Goal: Task Accomplishment & Management: Manage account settings

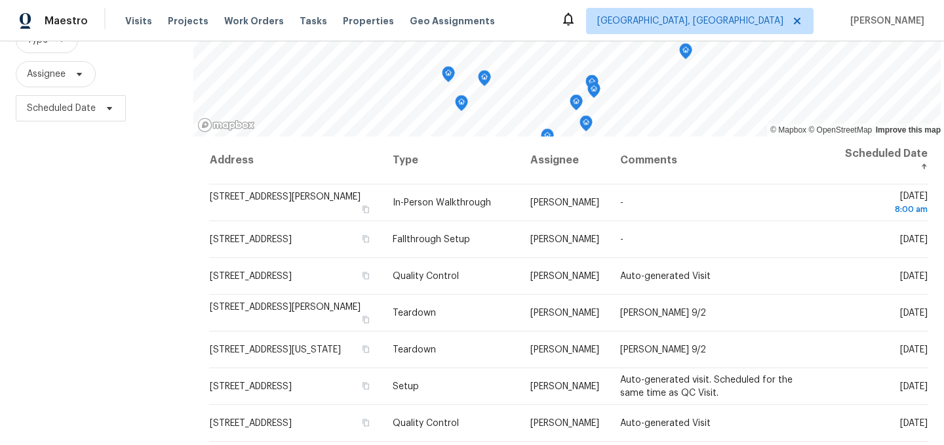
scroll to position [153, 0]
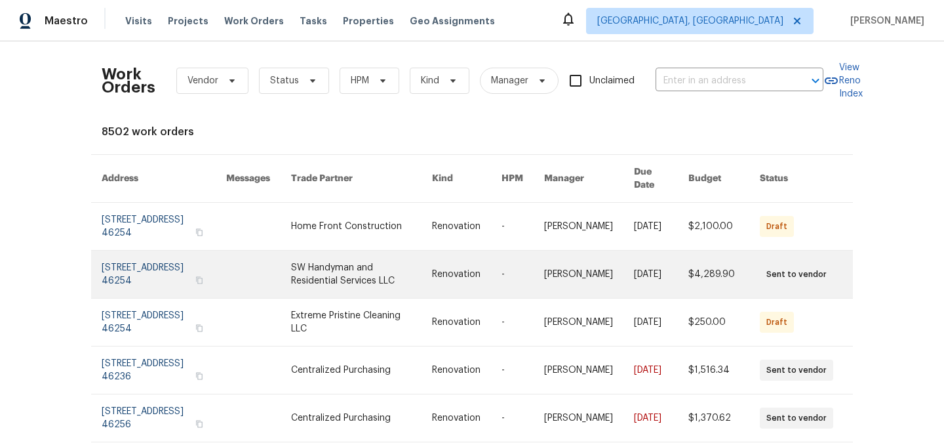
click at [154, 266] on link at bounding box center [164, 274] width 125 height 47
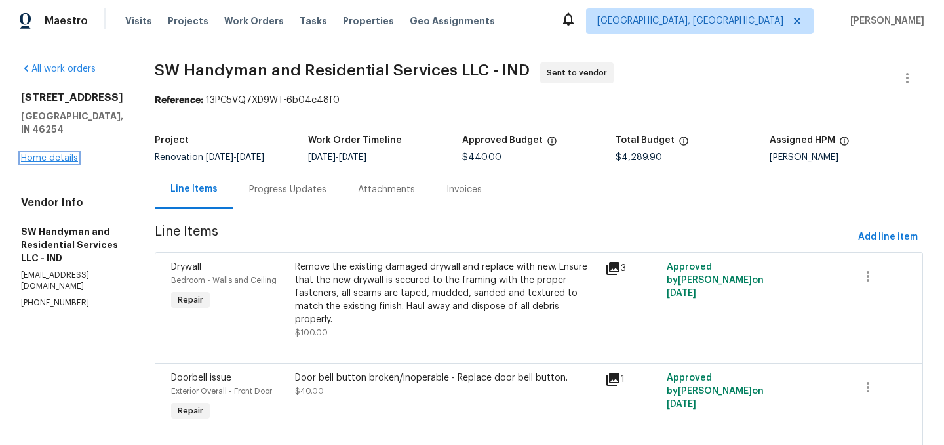
click at [55, 159] on link "Home details" at bounding box center [49, 157] width 57 height 9
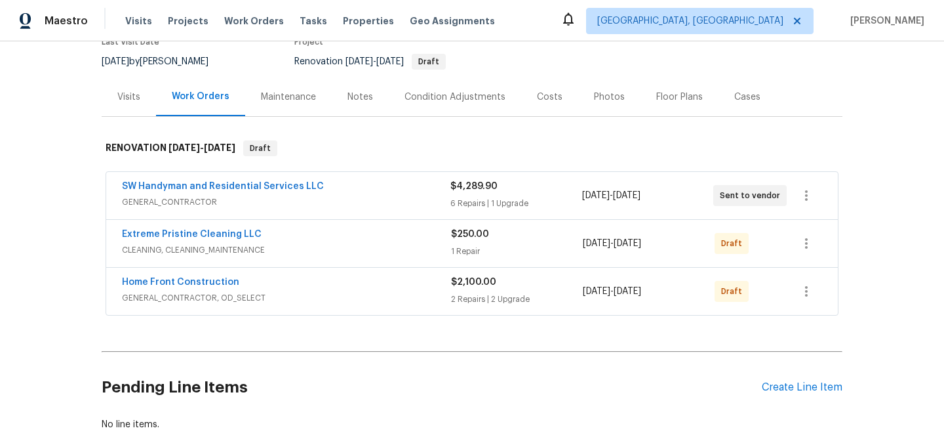
scroll to position [129, 0]
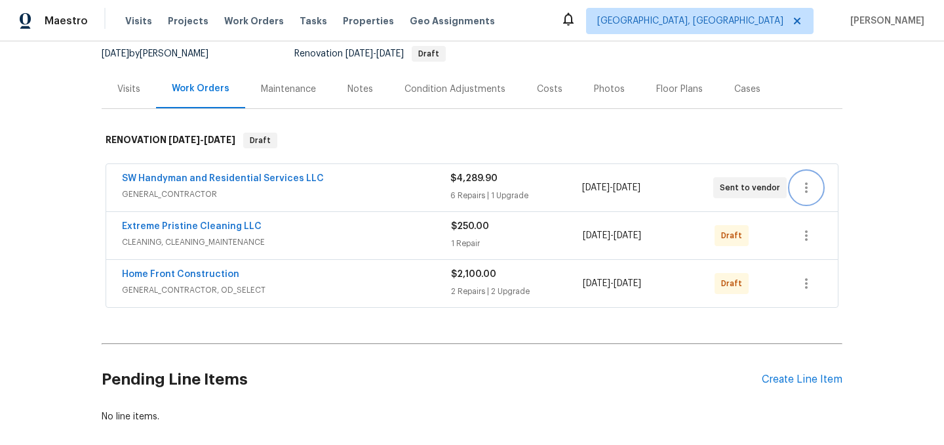
click at [812, 189] on icon "button" at bounding box center [807, 188] width 16 height 16
click at [824, 190] on li "Edit" at bounding box center [862, 188] width 142 height 22
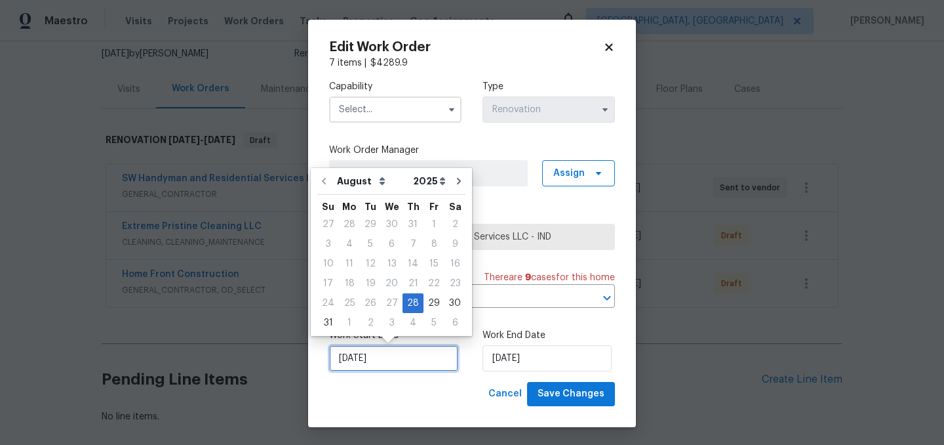
click at [389, 366] on input "8/28/2025" at bounding box center [393, 358] width 129 height 26
click at [426, 304] on div "29" at bounding box center [434, 303] width 21 height 18
type input "[DATE]"
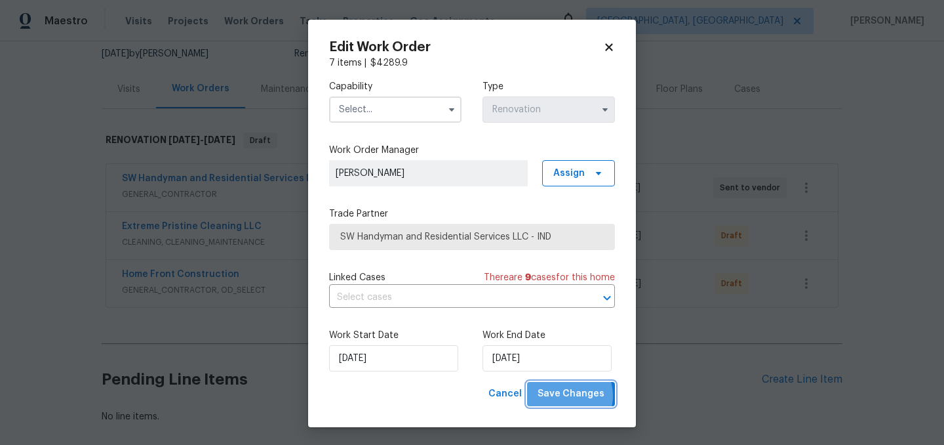
click at [567, 396] on span "Save Changes" at bounding box center [571, 394] width 67 height 16
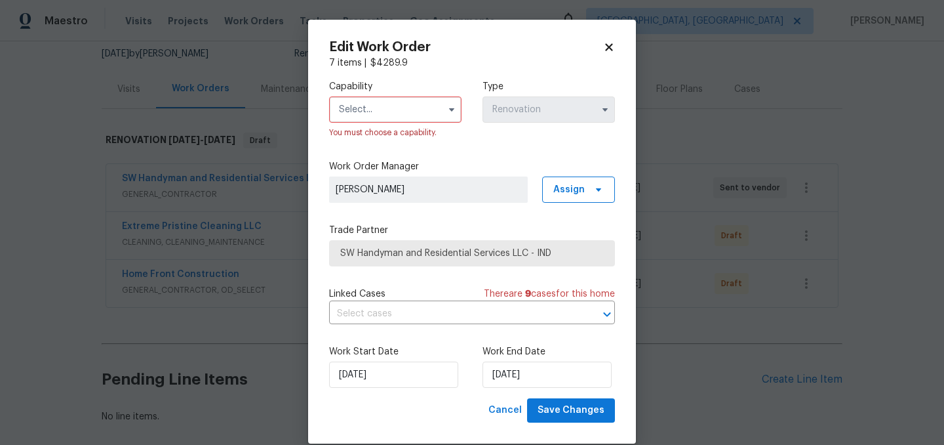
click at [393, 105] on input "text" at bounding box center [395, 109] width 132 height 26
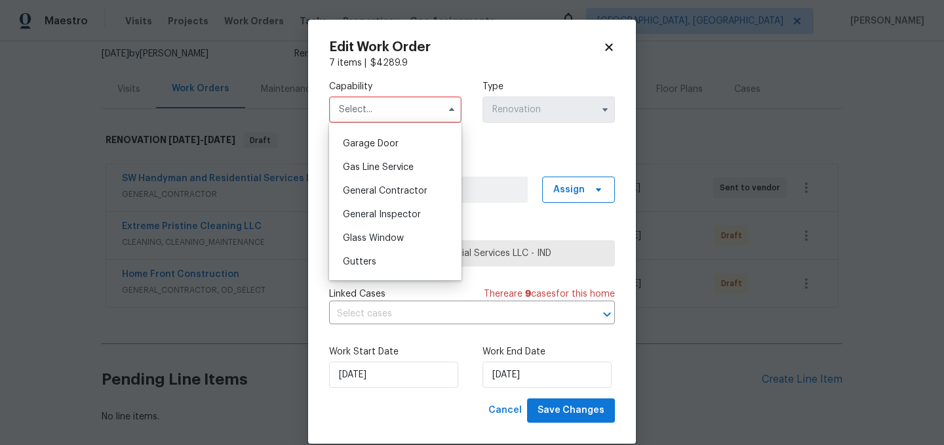
scroll to position [571, 0]
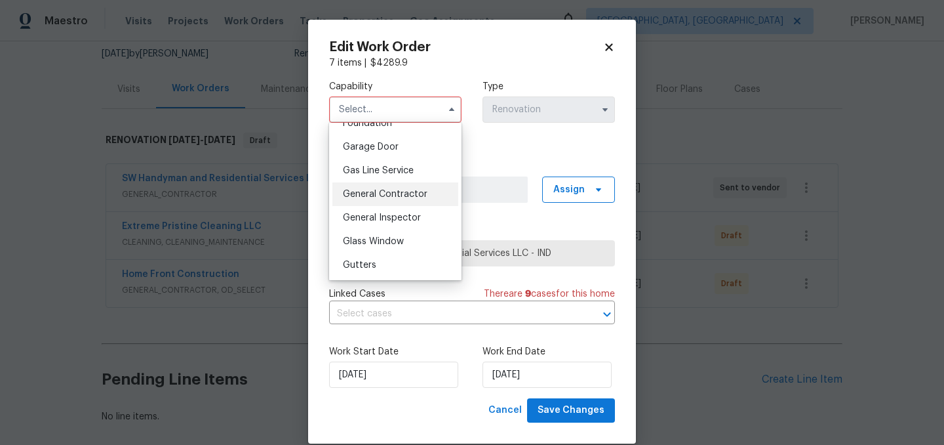
click at [403, 197] on span "General Contractor" at bounding box center [385, 194] width 85 height 9
type input "General Contractor"
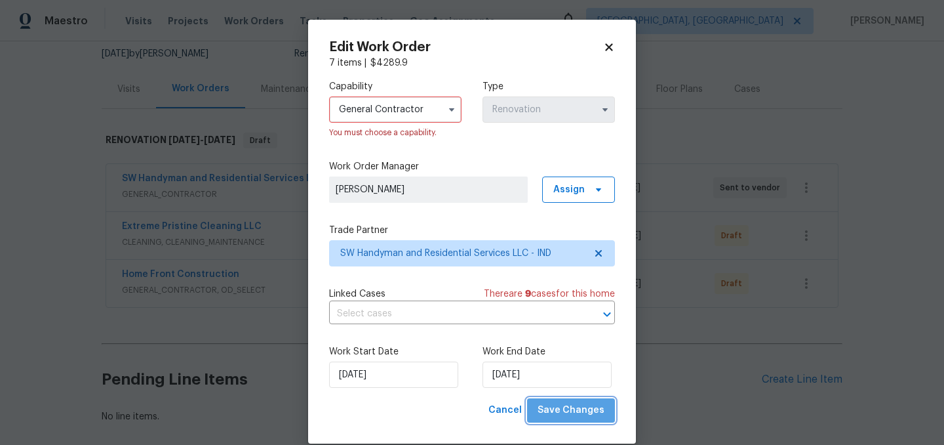
click at [587, 414] on span "Save Changes" at bounding box center [571, 410] width 67 height 16
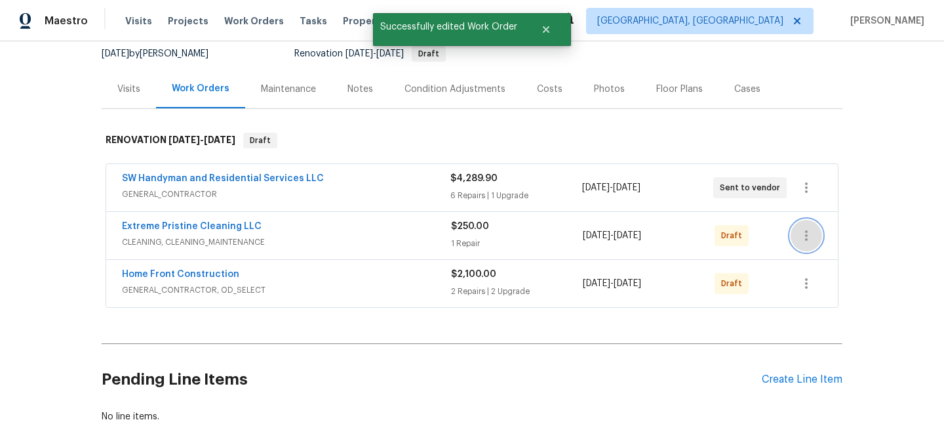
click at [811, 238] on icon "button" at bounding box center [807, 236] width 16 height 16
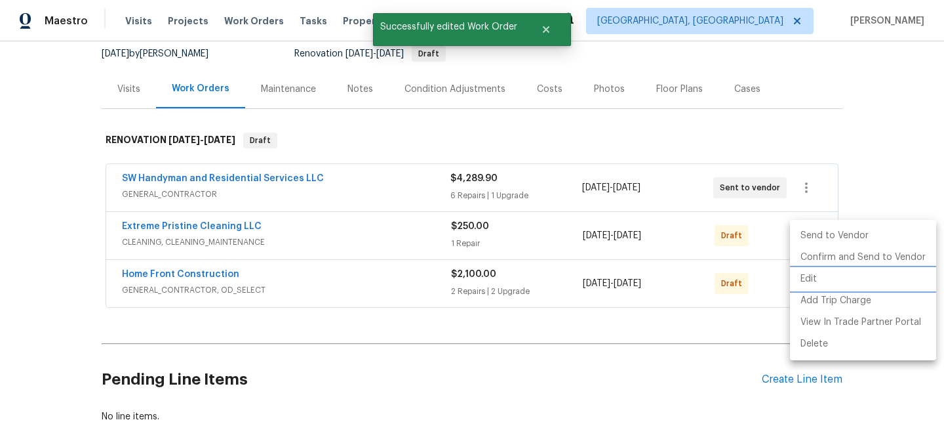
click at [822, 283] on li "Edit" at bounding box center [863, 279] width 146 height 22
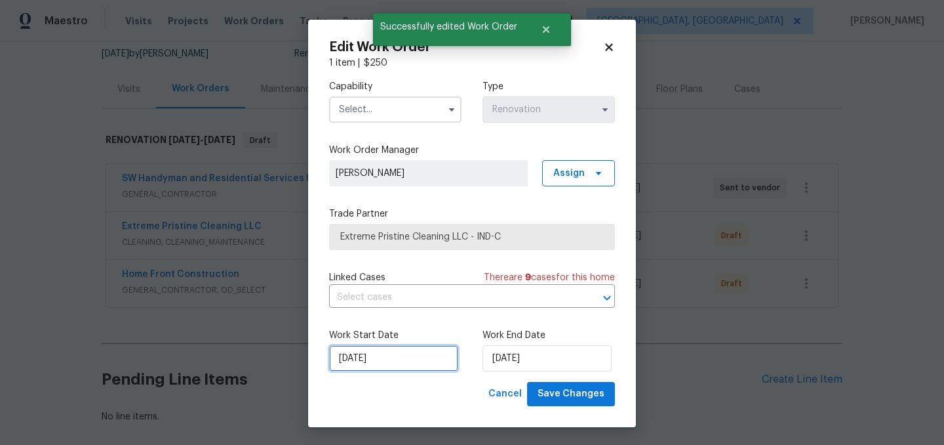
click at [413, 353] on input "8/28/2025" at bounding box center [393, 358] width 129 height 26
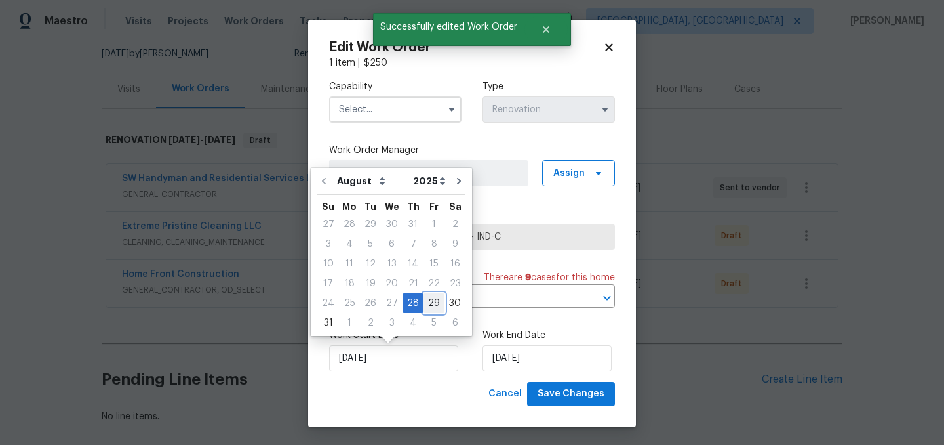
click at [425, 303] on div "29" at bounding box center [434, 303] width 21 height 18
type input "8/29/2025"
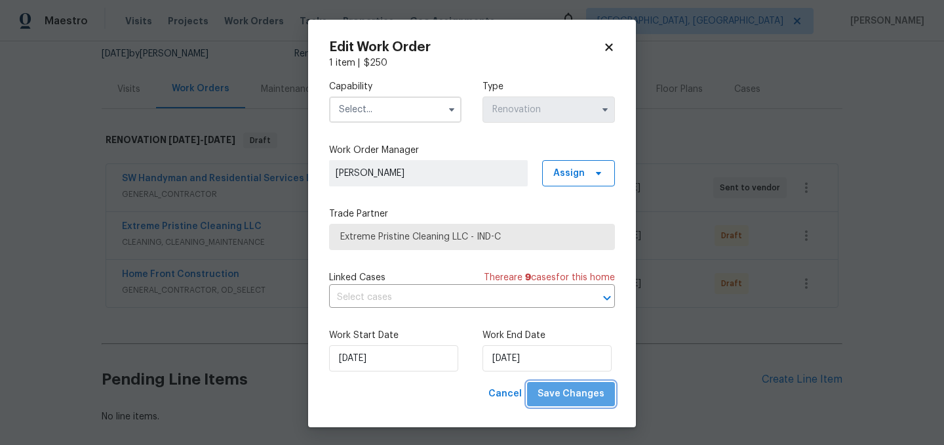
click at [576, 393] on span "Save Changes" at bounding box center [571, 394] width 67 height 16
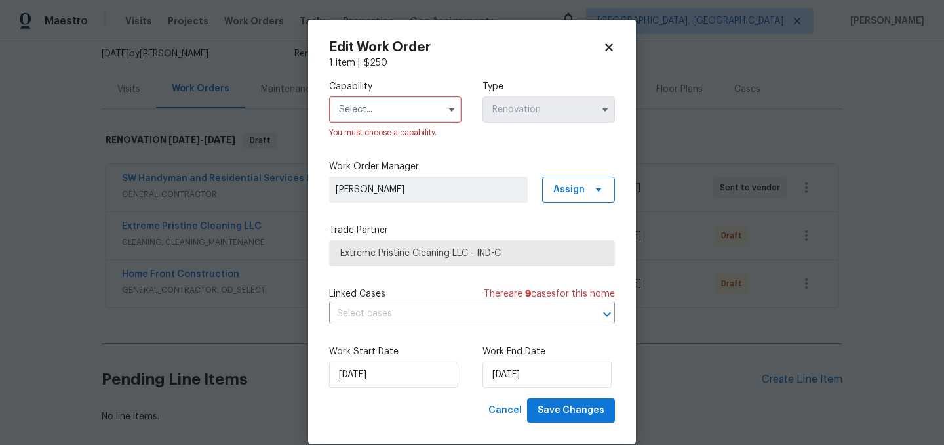
click at [376, 102] on input "text" at bounding box center [395, 109] width 132 height 26
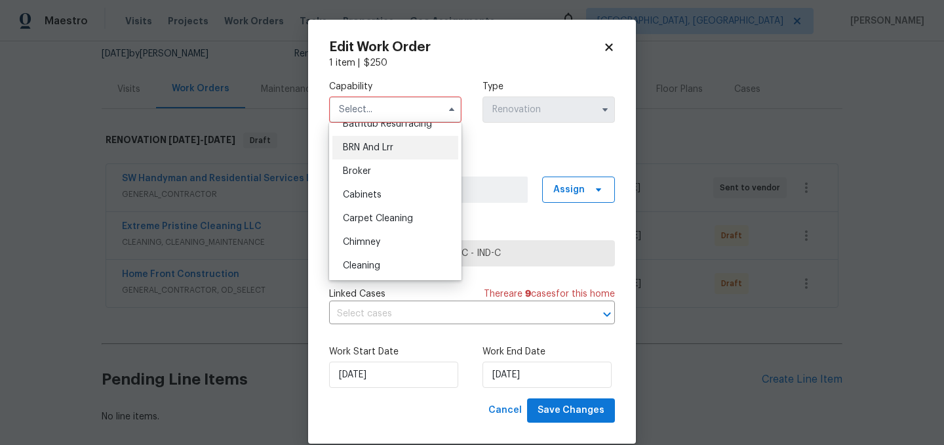
scroll to position [75, 0]
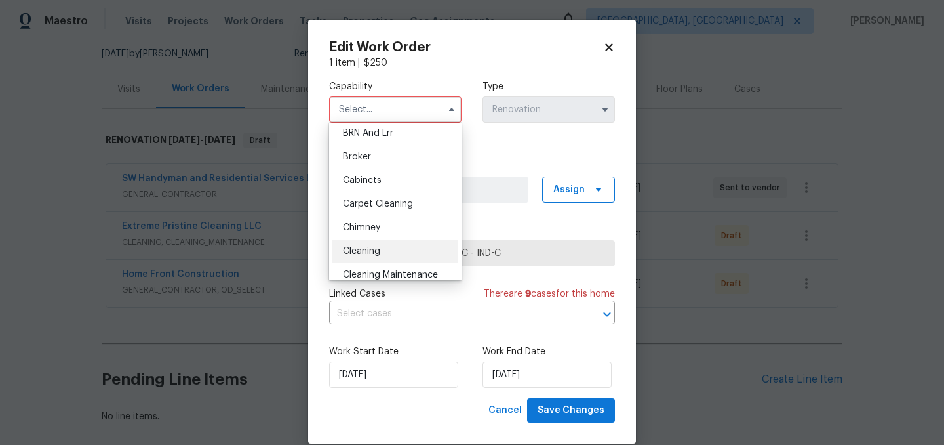
click at [378, 247] on span "Cleaning" at bounding box center [361, 251] width 37 height 9
type input "Cleaning"
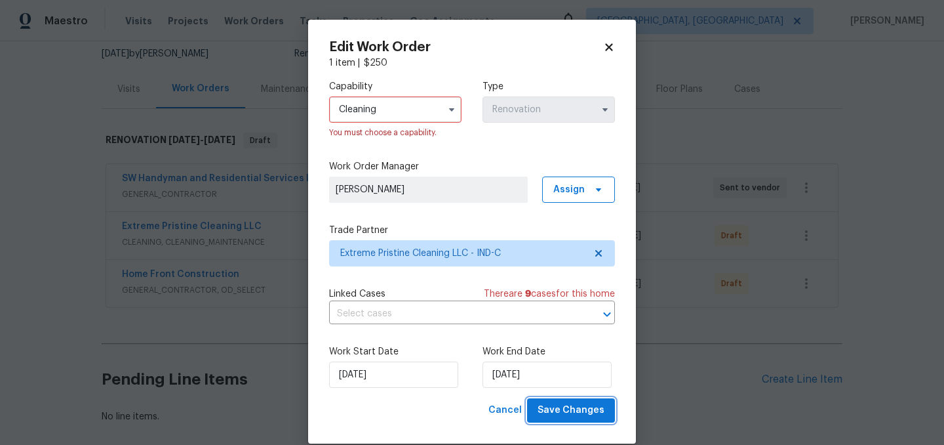
click at [586, 407] on span "Save Changes" at bounding box center [571, 410] width 67 height 16
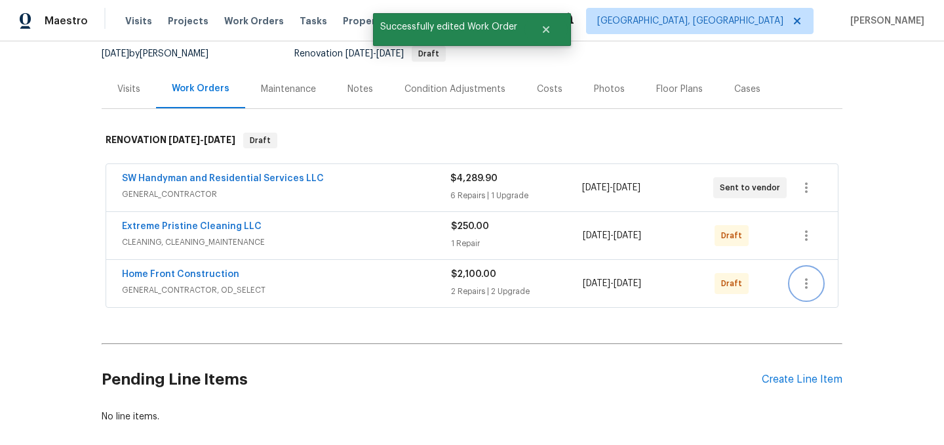
click at [801, 287] on icon "button" at bounding box center [807, 283] width 16 height 16
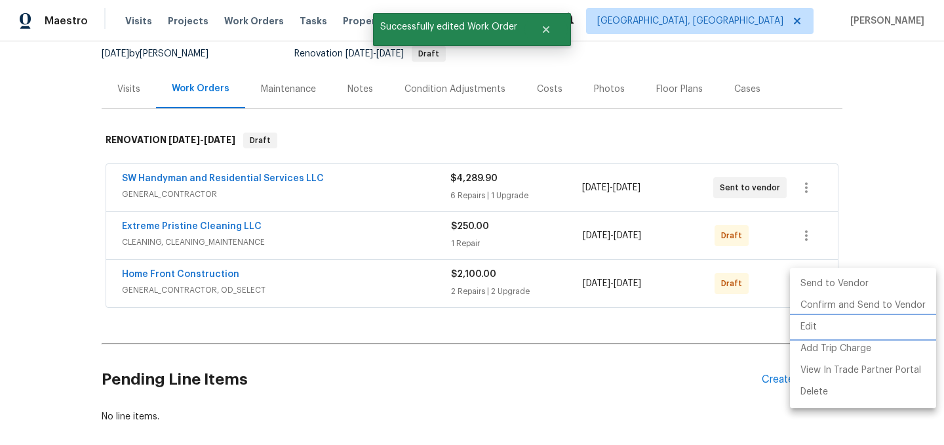
click at [811, 330] on li "Edit" at bounding box center [863, 327] width 146 height 22
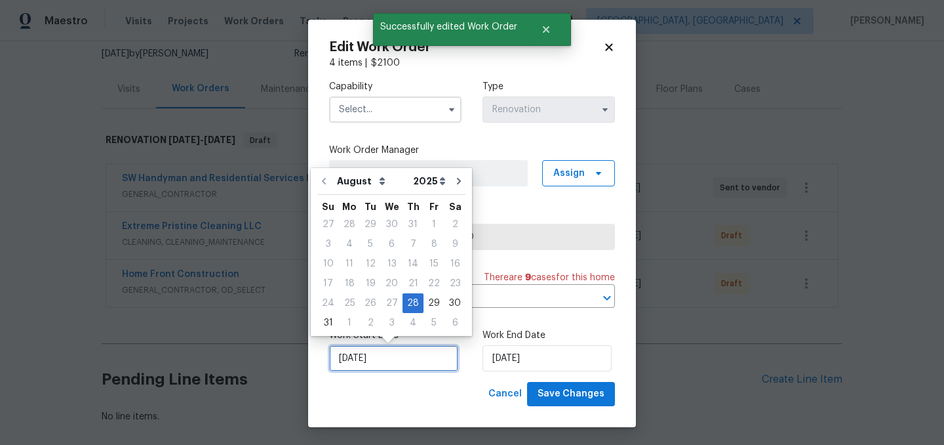
click at [384, 363] on input "8/28/2025" at bounding box center [393, 358] width 129 height 26
click at [428, 303] on div "29" at bounding box center [434, 303] width 21 height 18
type input "8/29/2025"
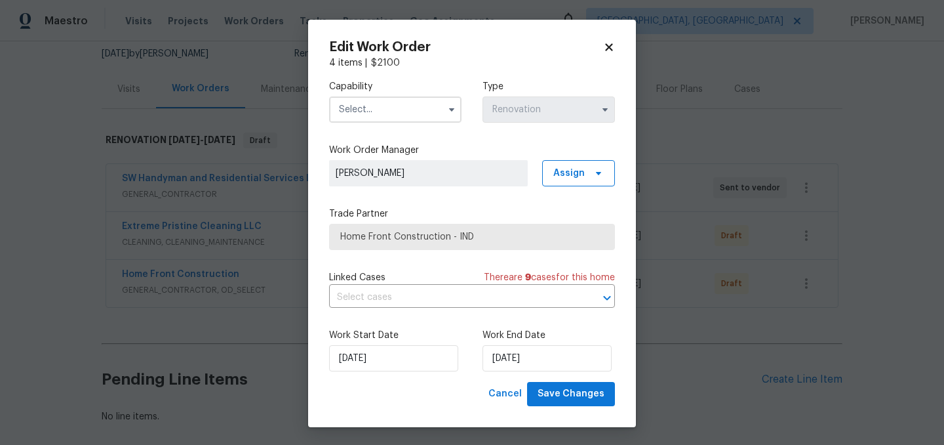
click at [360, 100] on input "text" at bounding box center [395, 109] width 132 height 26
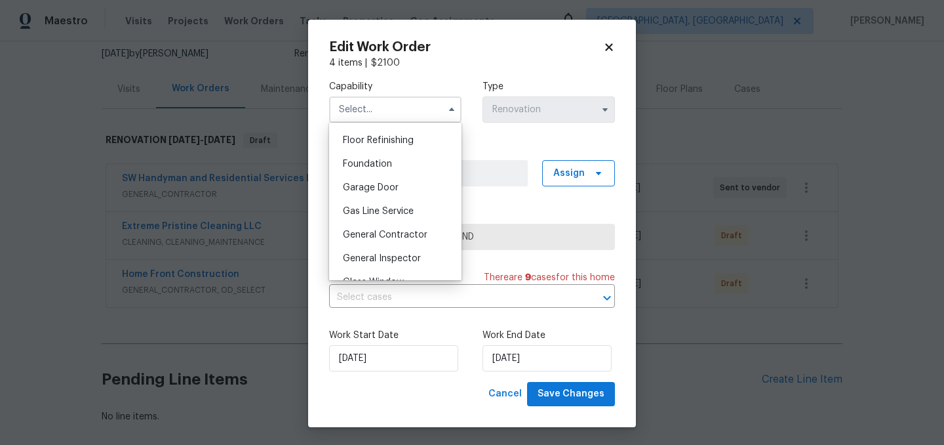
scroll to position [553, 0]
click at [390, 206] on div "General Contractor" at bounding box center [395, 211] width 126 height 24
type input "General Contractor"
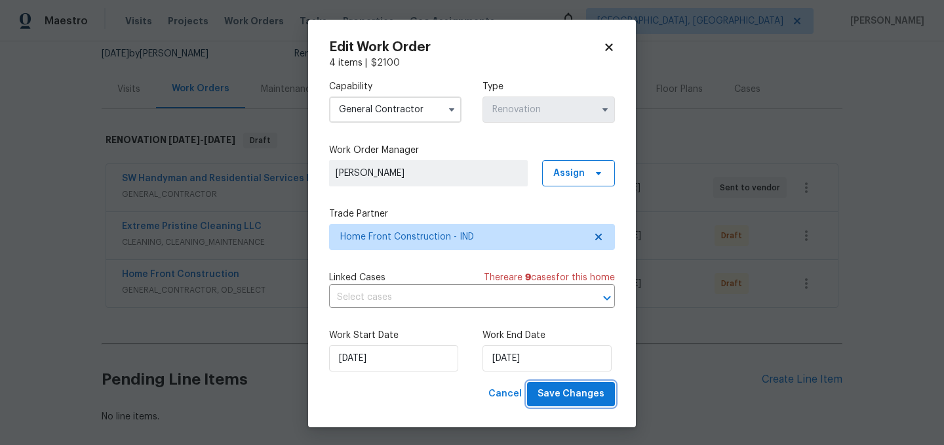
click at [586, 394] on span "Save Changes" at bounding box center [571, 394] width 67 height 16
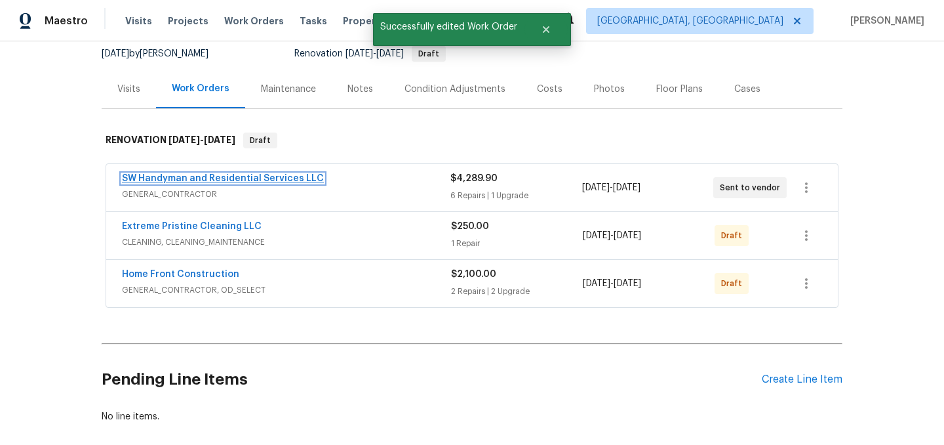
click at [233, 177] on link "SW Handyman and Residential Services LLC" at bounding box center [223, 178] width 202 height 9
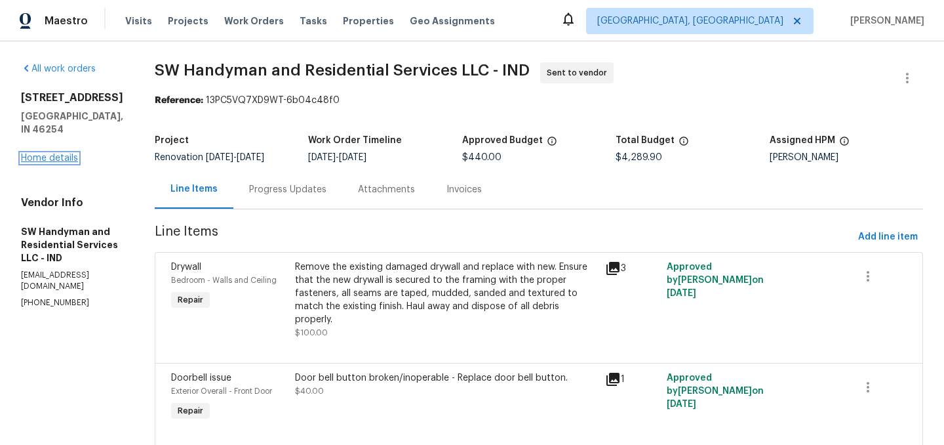
click at [56, 156] on link "Home details" at bounding box center [49, 157] width 57 height 9
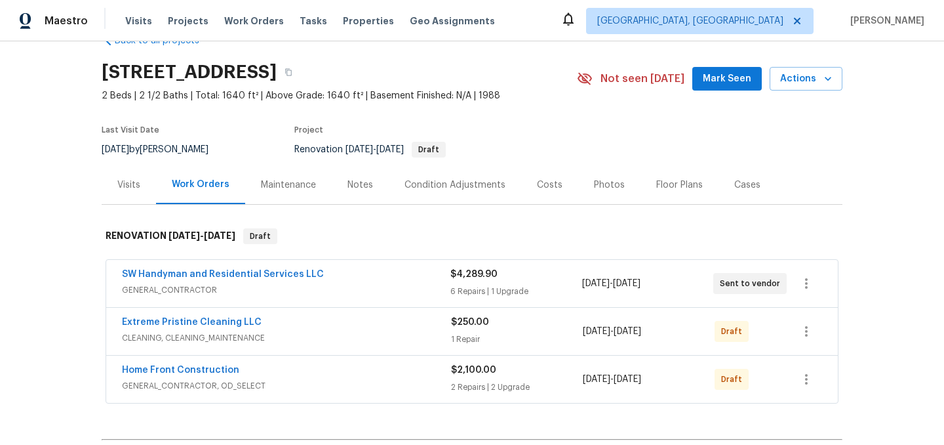
scroll to position [52, 0]
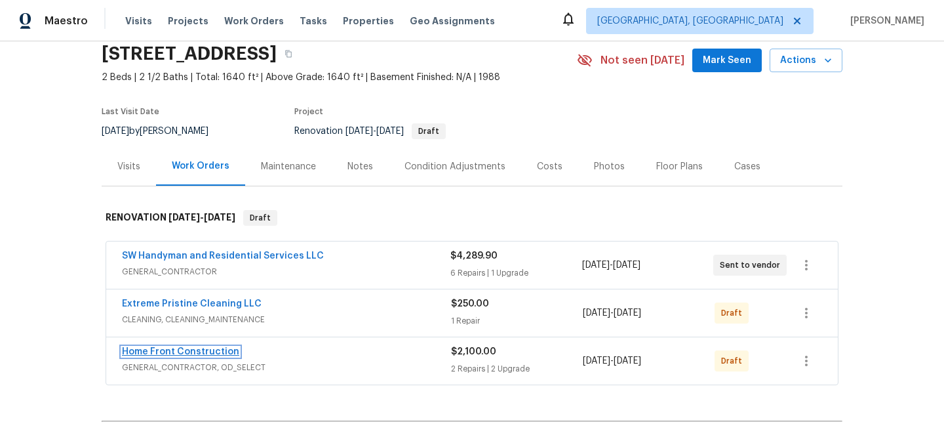
click at [190, 353] on link "Home Front Construction" at bounding box center [180, 351] width 117 height 9
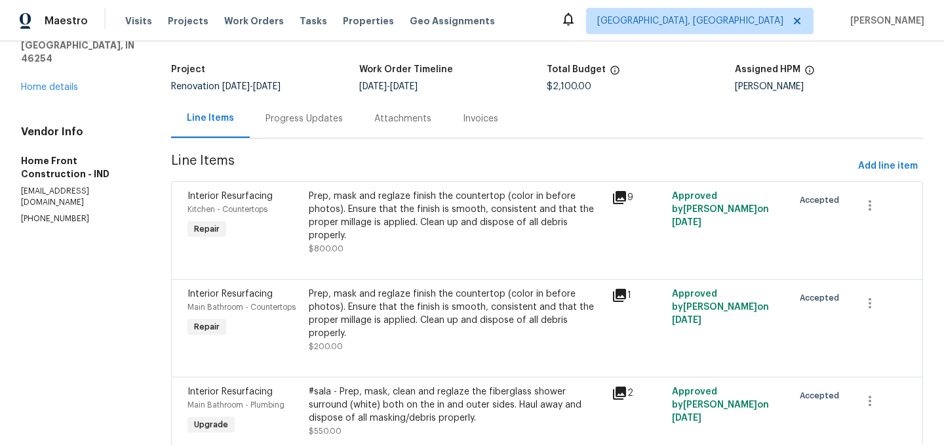
scroll to position [81, 0]
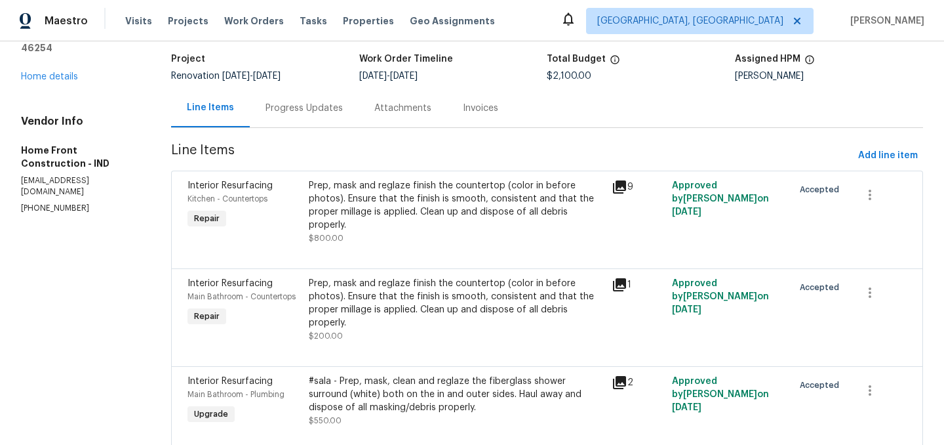
click at [427, 201] on div "Prep, mask and reglaze finish the countertop (color in before photos). Ensure t…" at bounding box center [456, 205] width 295 height 52
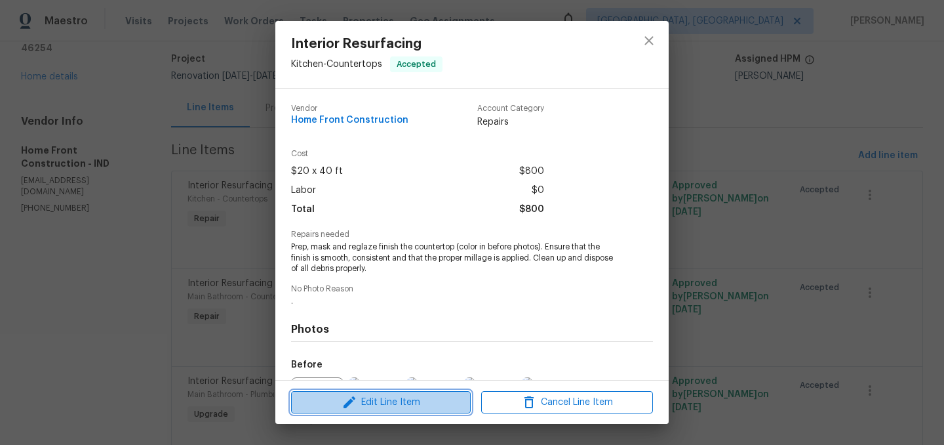
click at [393, 403] on span "Edit Line Item" at bounding box center [381, 402] width 172 height 16
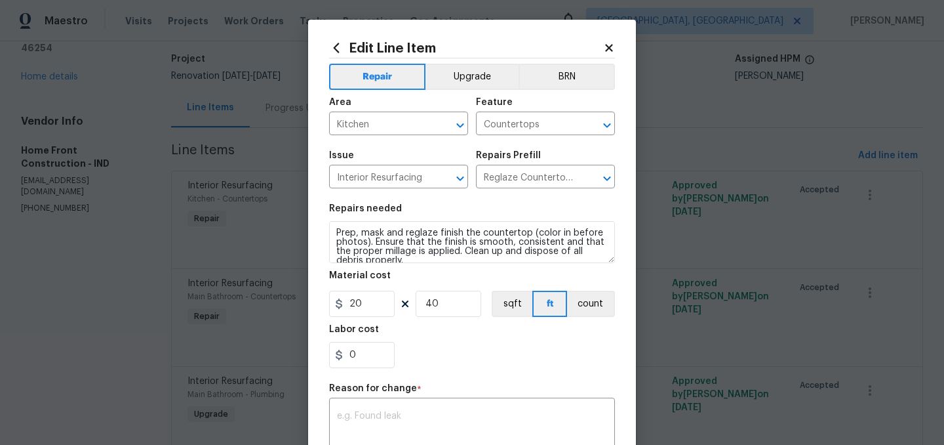
click at [606, 52] on icon at bounding box center [609, 48] width 12 height 12
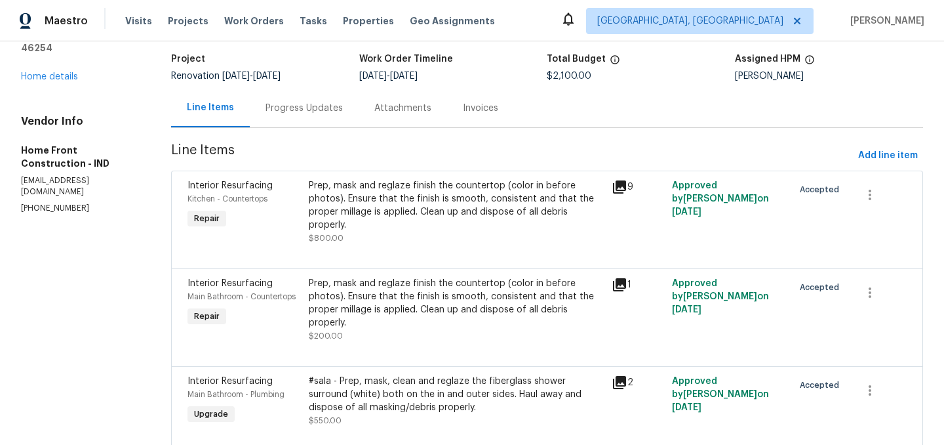
click at [484, 190] on div "Prep, mask and reglaze finish the countertop (color in before photos). Ensure t…" at bounding box center [456, 205] width 295 height 52
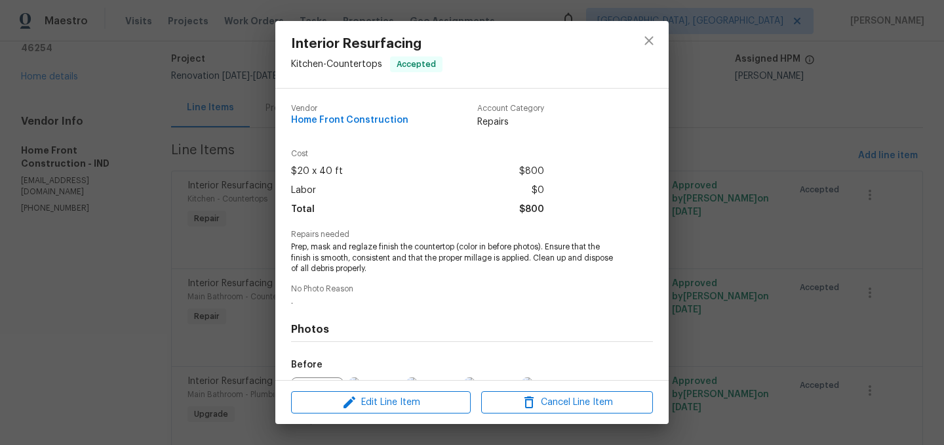
scroll to position [148, 0]
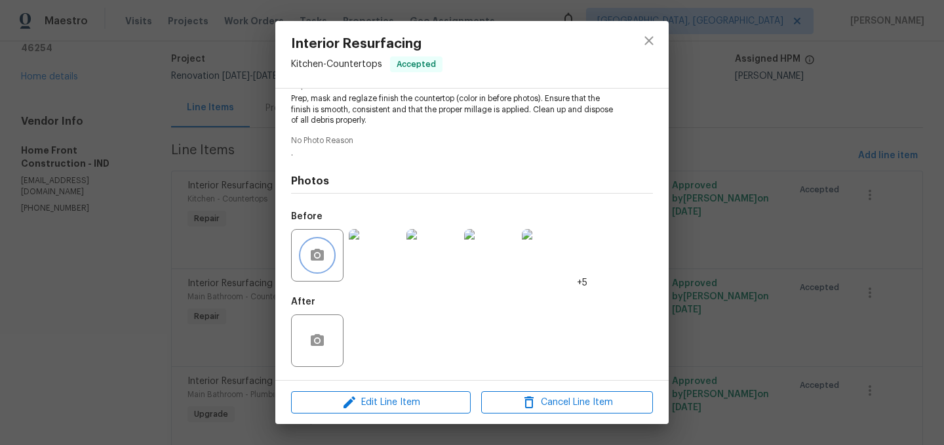
click at [316, 254] on circle "button" at bounding box center [317, 255] width 4 height 4
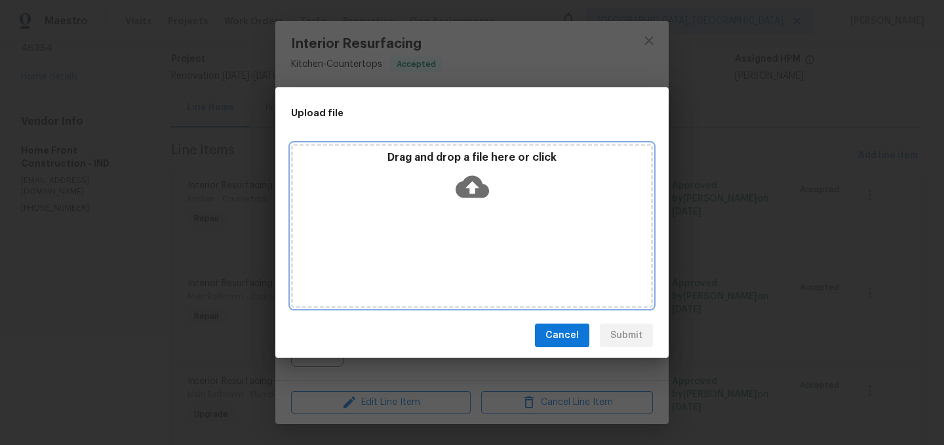
click at [478, 185] on icon at bounding box center [472, 187] width 33 height 22
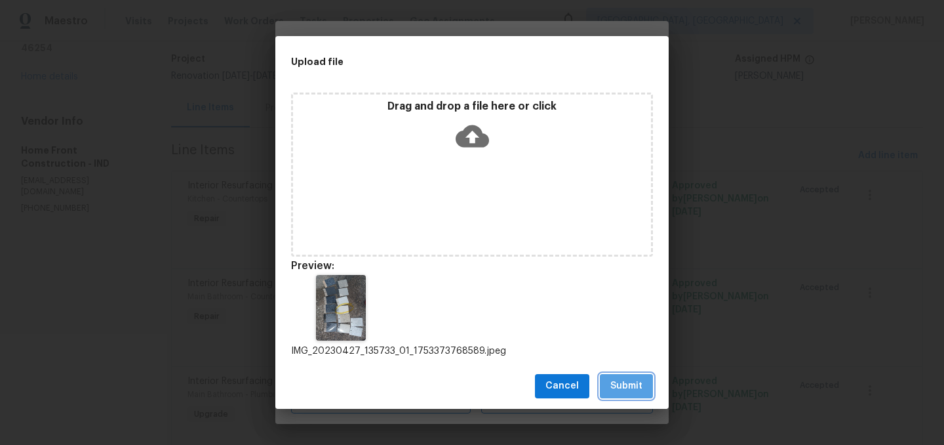
click at [629, 384] on span "Submit" at bounding box center [627, 386] width 32 height 16
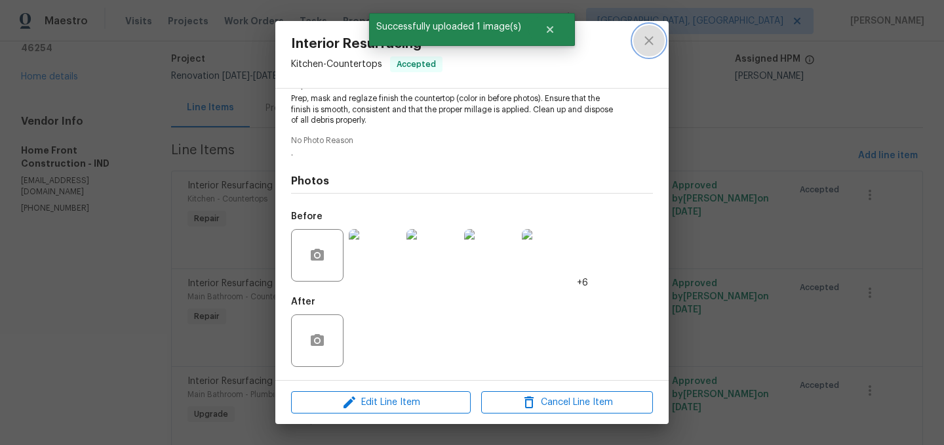
click at [648, 41] on icon "close" at bounding box center [649, 40] width 9 height 9
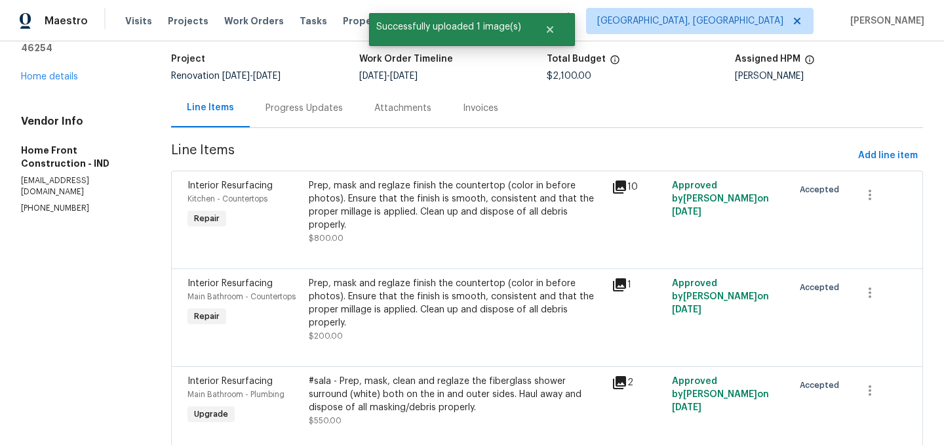
click at [449, 310] on div "Prep, mask and reglaze finish the countertop (color in before photos). Ensure t…" at bounding box center [456, 303] width 295 height 52
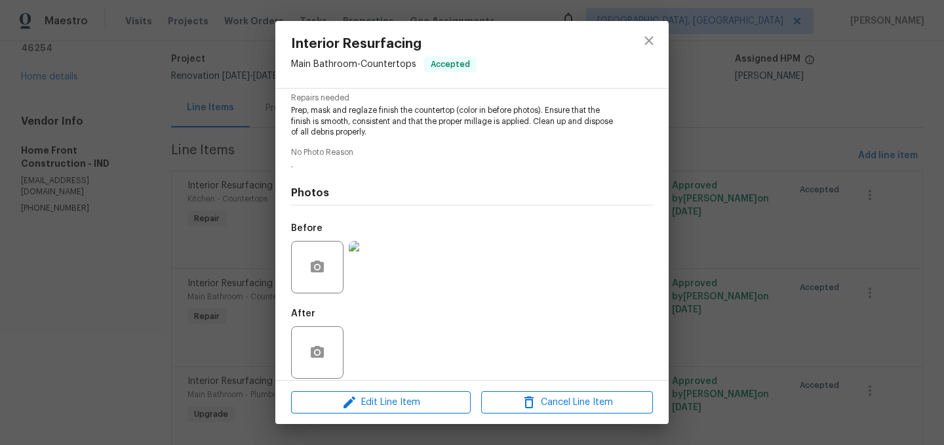
scroll to position [148, 0]
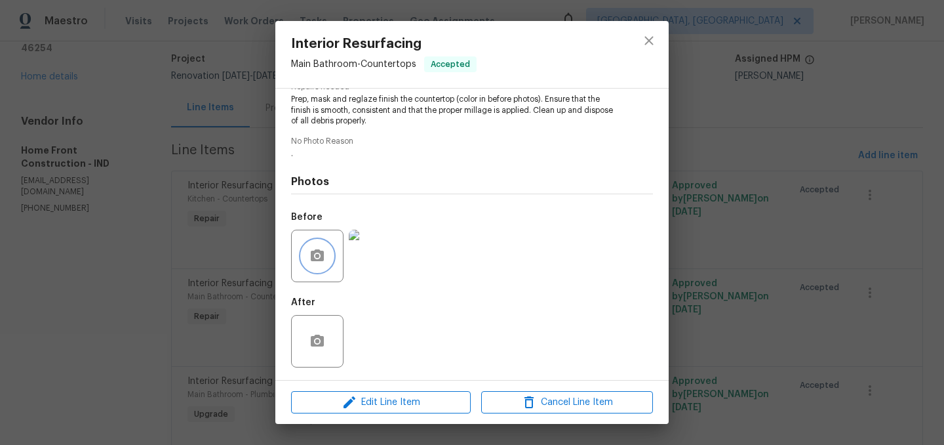
click at [316, 251] on icon "button" at bounding box center [317, 255] width 13 height 12
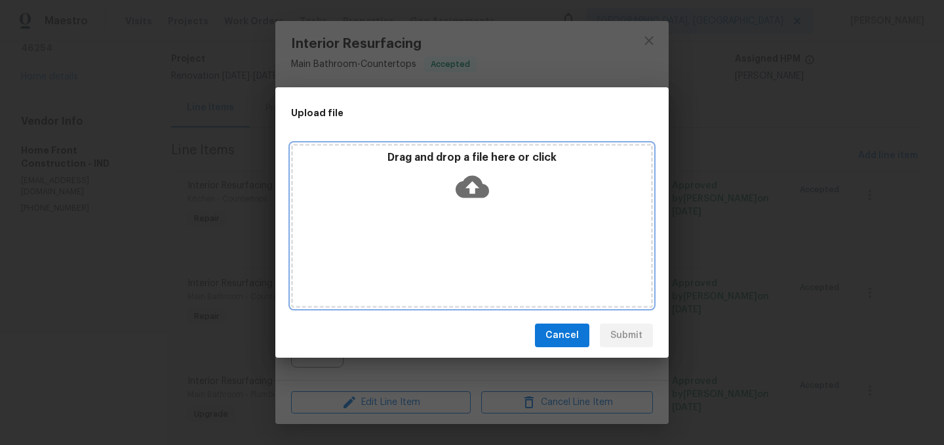
click at [473, 155] on p "Drag and drop a file here or click" at bounding box center [472, 158] width 358 height 14
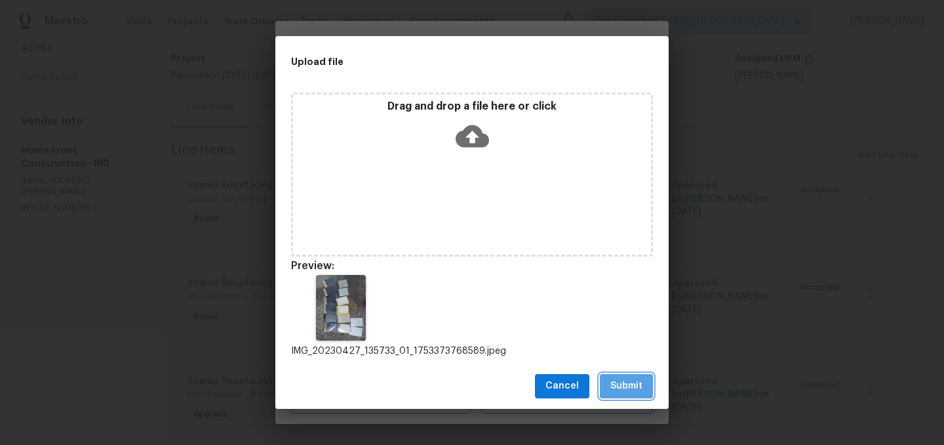
click at [635, 387] on span "Submit" at bounding box center [627, 386] width 32 height 16
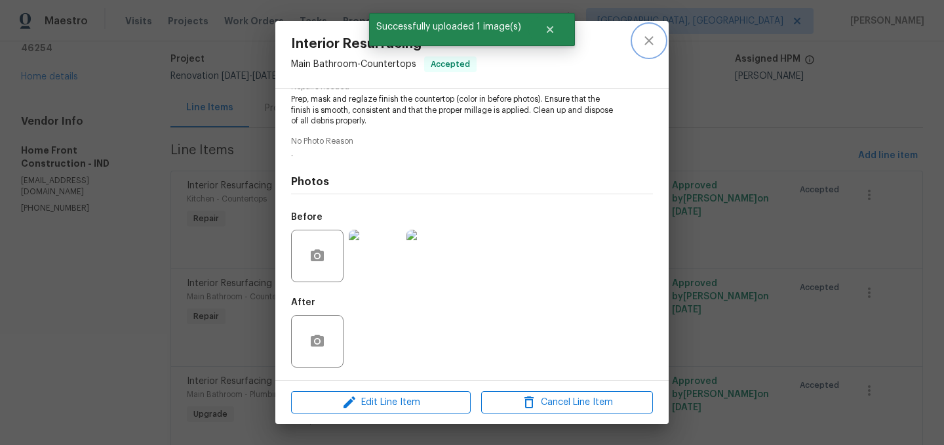
click at [651, 41] on icon "close" at bounding box center [649, 41] width 16 height 16
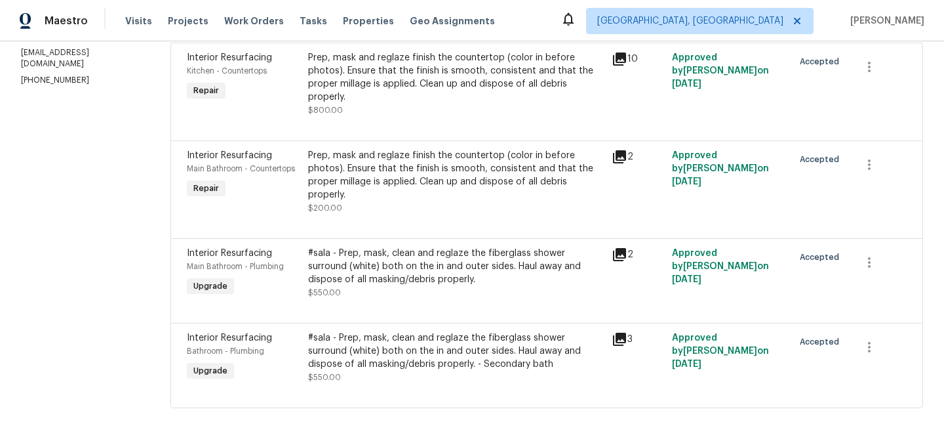
scroll to position [0, 0]
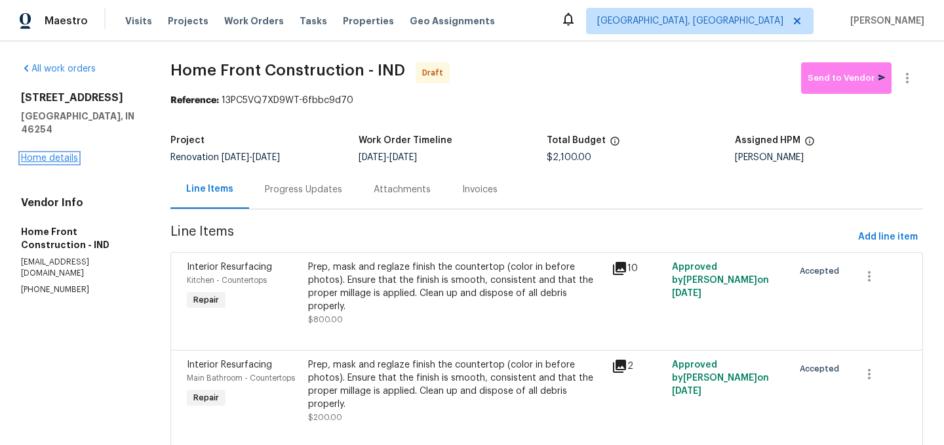
click at [68, 153] on link "Home details" at bounding box center [49, 157] width 57 height 9
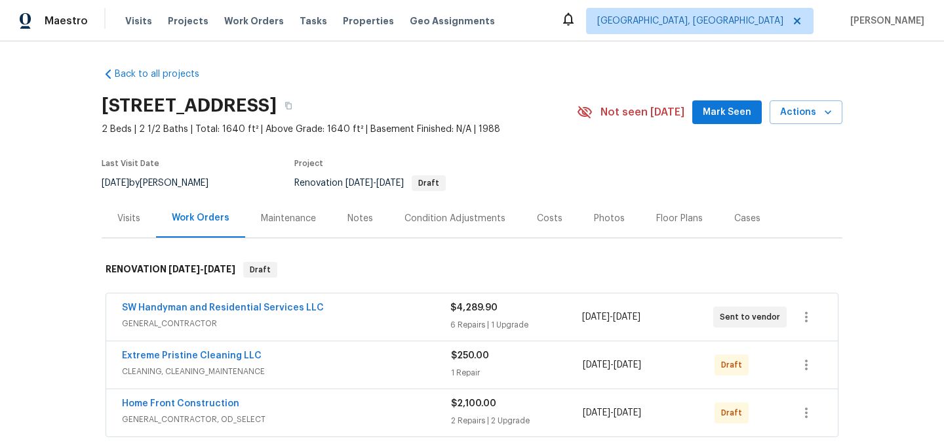
click at [353, 220] on div "Notes" at bounding box center [361, 218] width 26 height 13
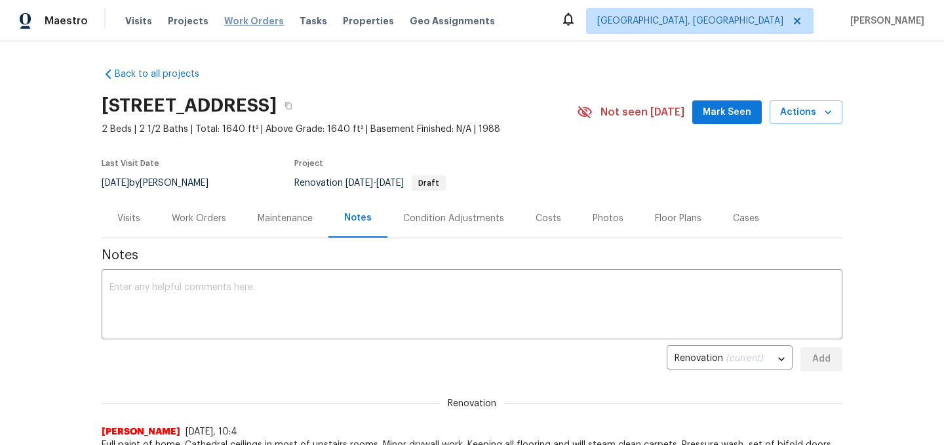
click at [242, 20] on span "Work Orders" at bounding box center [254, 20] width 60 height 13
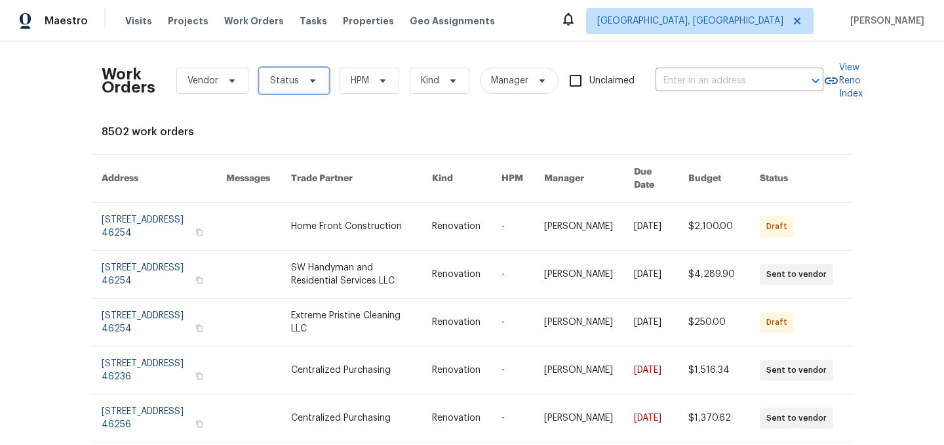
click at [293, 89] on span "Status" at bounding box center [294, 81] width 70 height 26
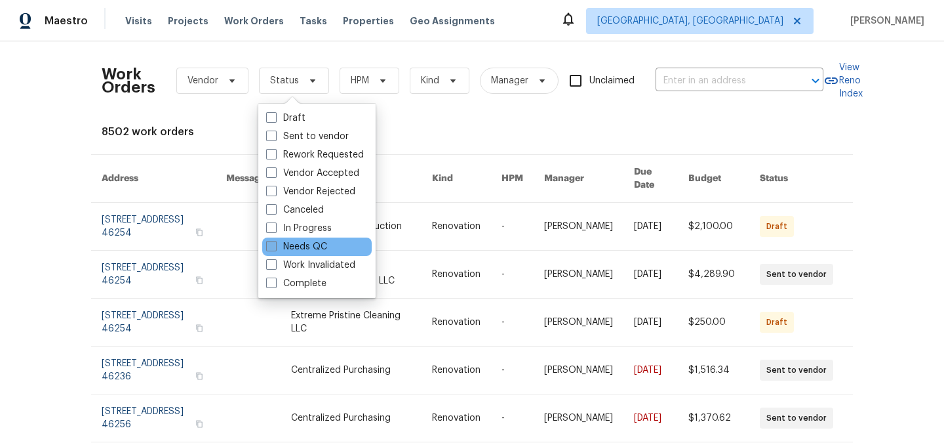
click at [314, 247] on label "Needs QC" at bounding box center [296, 246] width 61 height 13
click at [275, 247] on input "Needs QC" at bounding box center [270, 244] width 9 height 9
checkbox input "true"
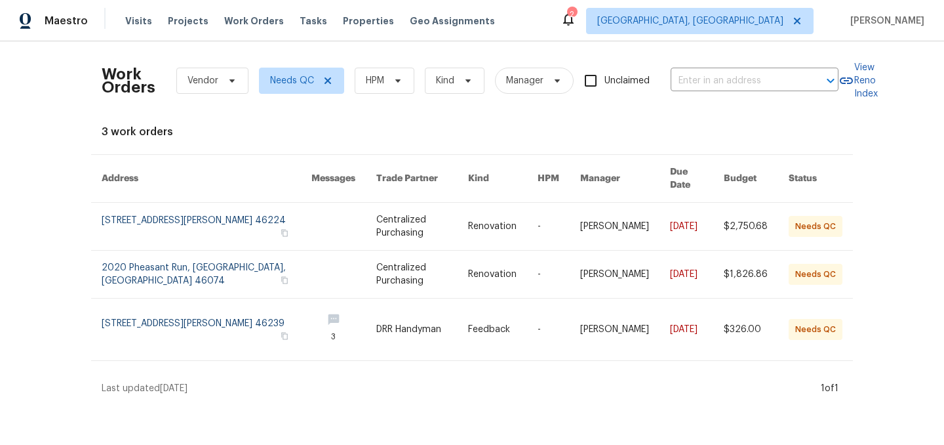
click at [574, 23] on icon at bounding box center [568, 19] width 10 height 13
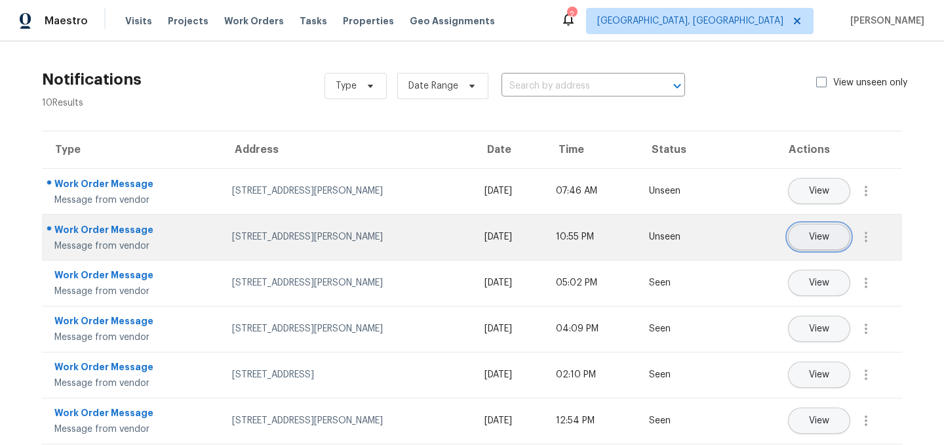
click at [811, 240] on span "View" at bounding box center [819, 237] width 20 height 10
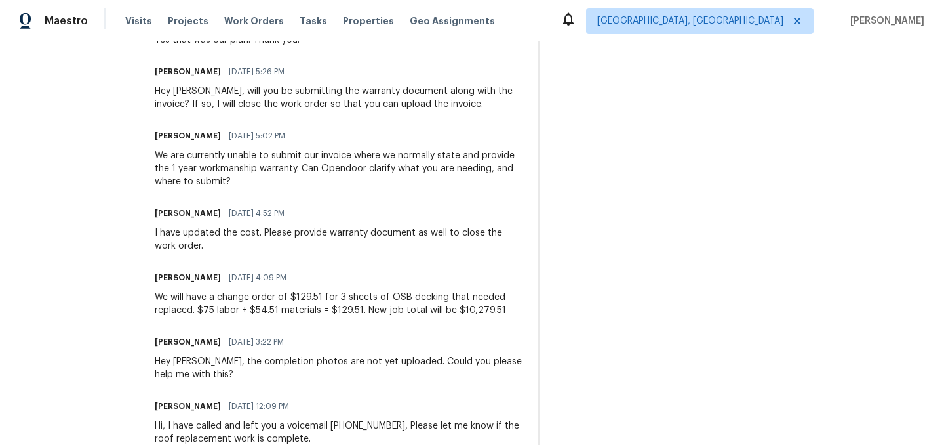
scroll to position [517, 0]
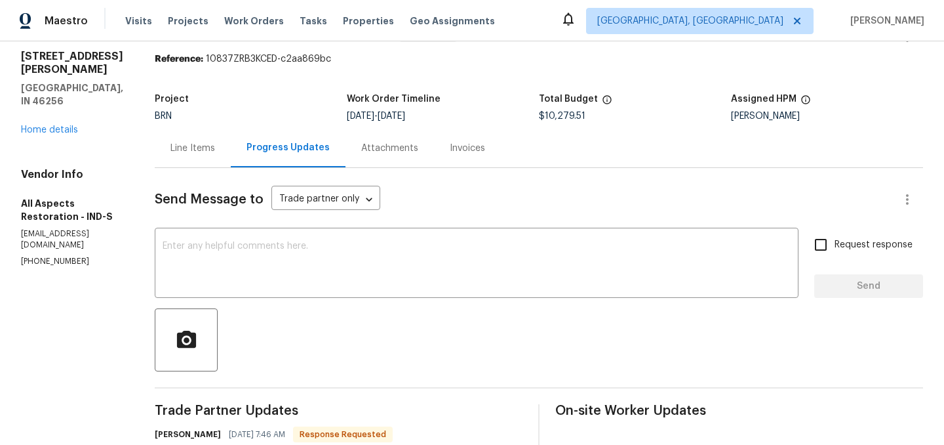
scroll to position [0, 0]
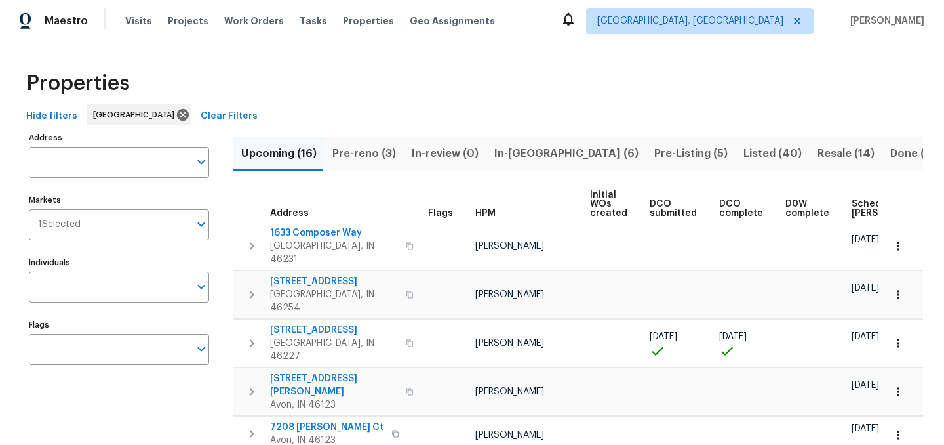
click at [360, 150] on span "Pre-reno (3)" at bounding box center [364, 153] width 64 height 18
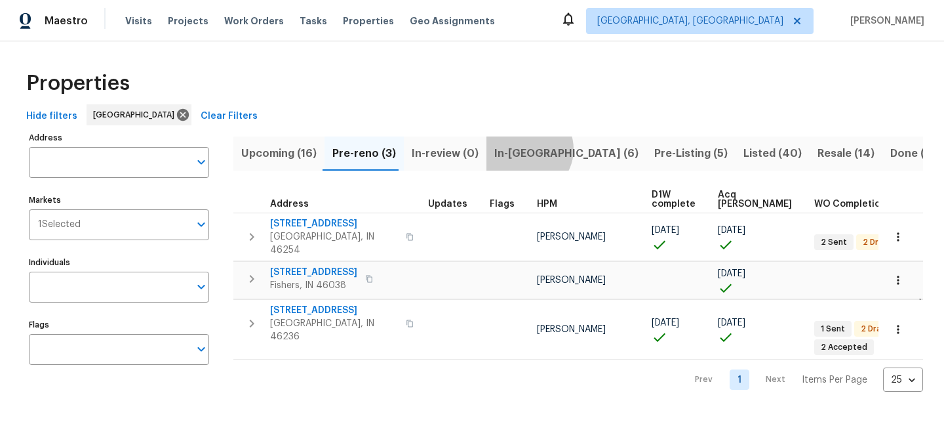
click at [519, 149] on span "In-reno (6)" at bounding box center [566, 153] width 144 height 18
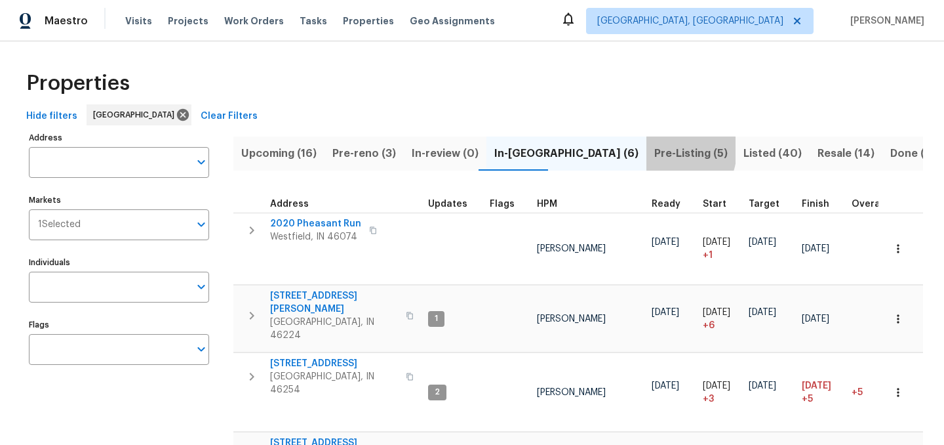
click at [654, 150] on span "Pre-Listing (5)" at bounding box center [690, 153] width 73 height 18
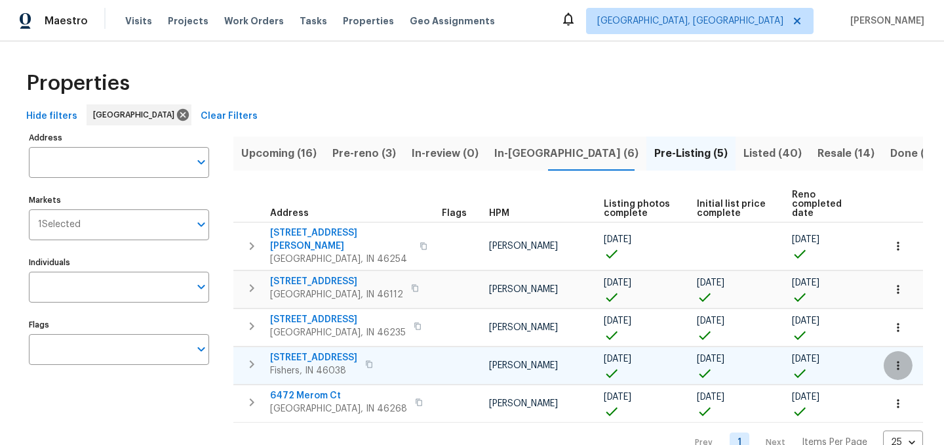
click at [890, 351] on button "button" at bounding box center [898, 365] width 29 height 29
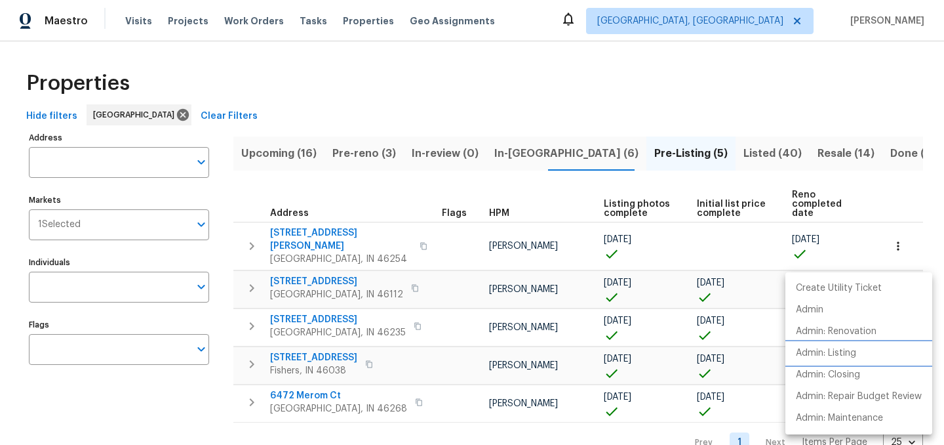
click at [858, 353] on li "Admin: Listing" at bounding box center [859, 353] width 147 height 22
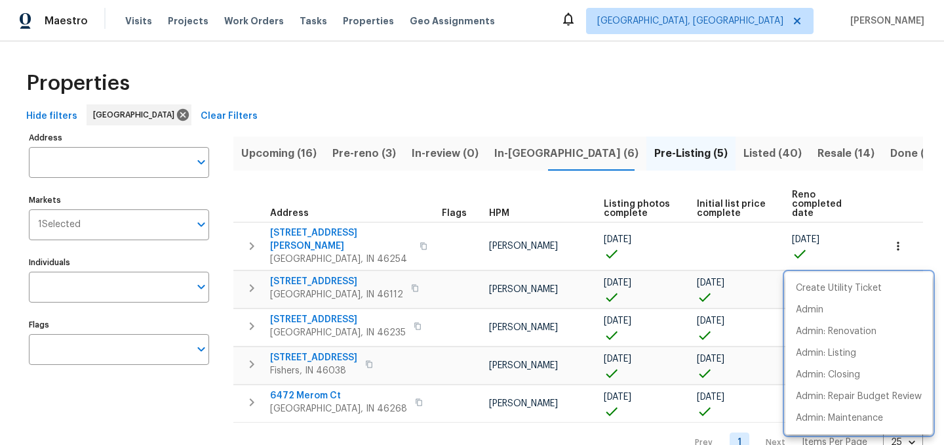
click at [441, 89] on div at bounding box center [472, 222] width 944 height 445
